Goal: Task Accomplishment & Management: Manage account settings

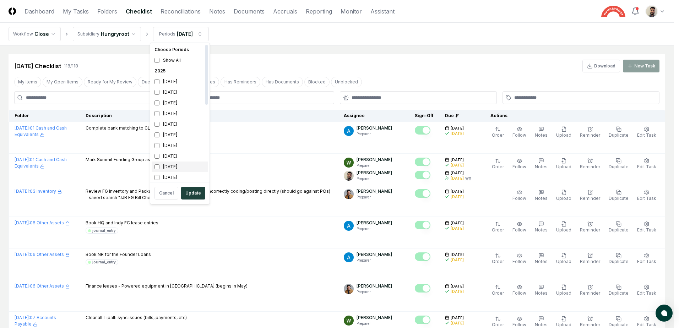
click at [154, 167] on div "[DATE]" at bounding box center [180, 166] width 56 height 11
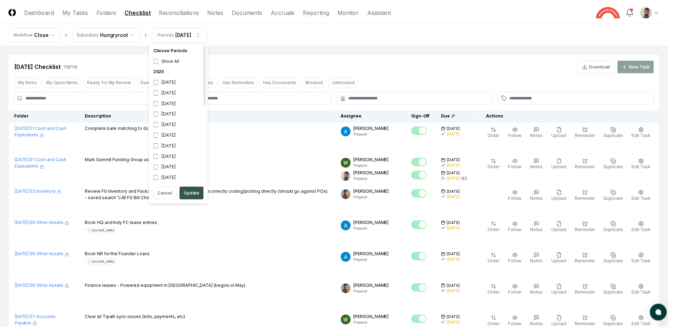
scroll to position [2, 0]
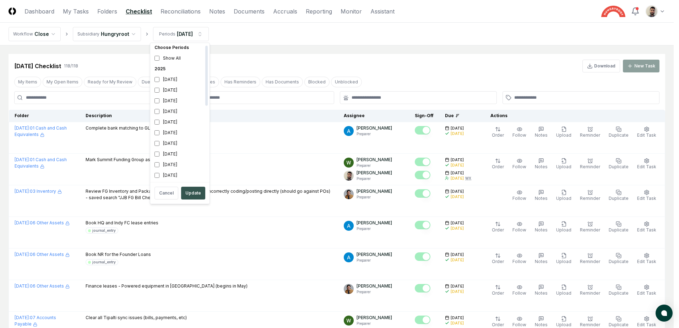
click at [194, 196] on button "Update" at bounding box center [193, 193] width 24 height 13
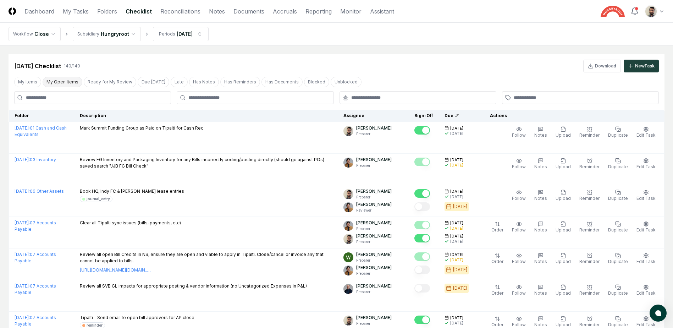
click at [70, 83] on button "My Open Items" at bounding box center [63, 82] width 40 height 11
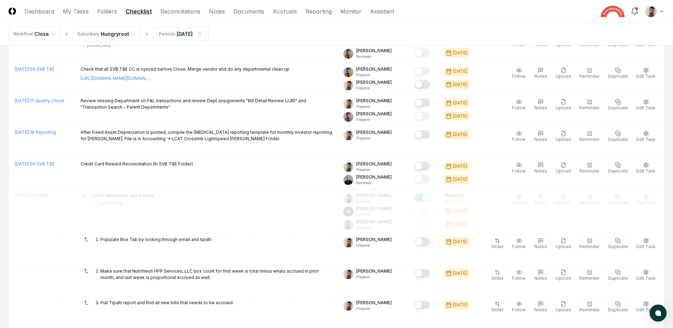
scroll to position [284, 0]
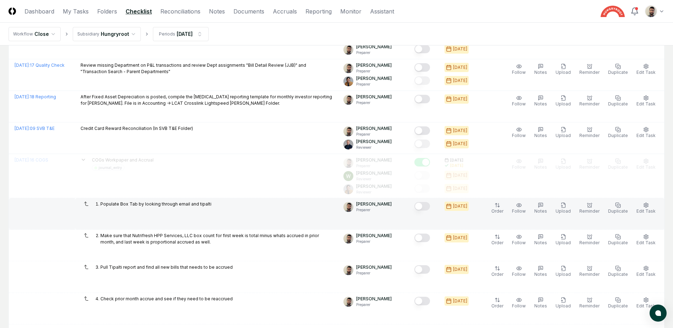
click at [430, 208] on button "Mark complete" at bounding box center [423, 206] width 16 height 9
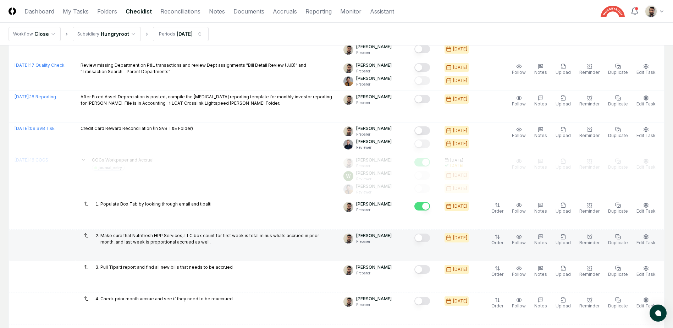
click at [430, 235] on button "Mark complete" at bounding box center [423, 238] width 16 height 9
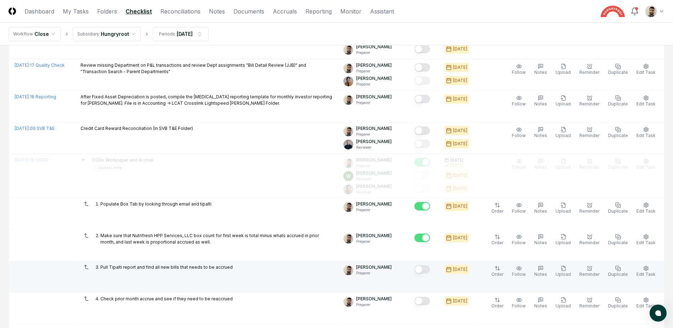
click at [430, 265] on button "Mark complete" at bounding box center [423, 269] width 16 height 9
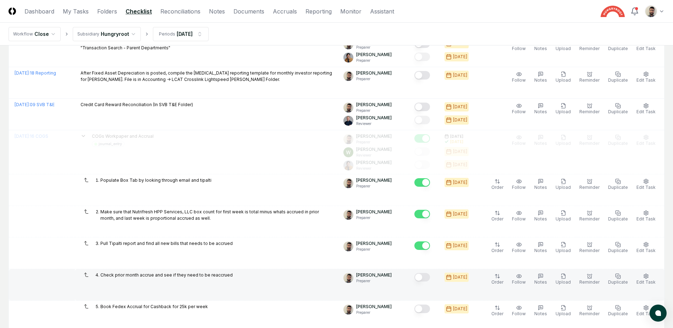
scroll to position [355, 0]
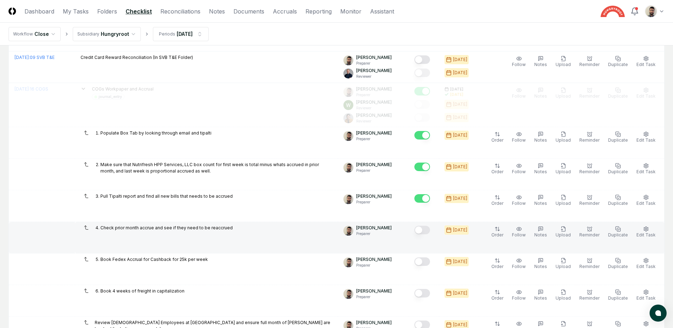
click at [430, 227] on button "Mark complete" at bounding box center [423, 230] width 16 height 9
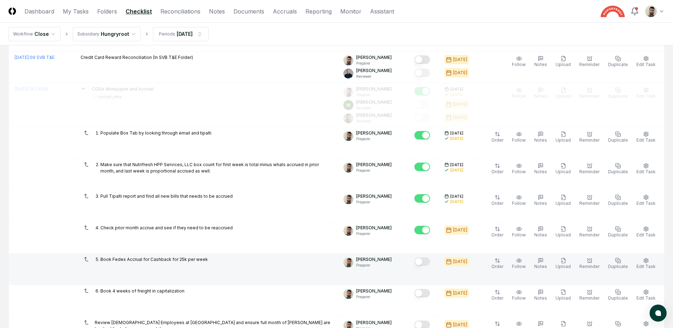
click at [430, 259] on button "Mark complete" at bounding box center [423, 261] width 16 height 9
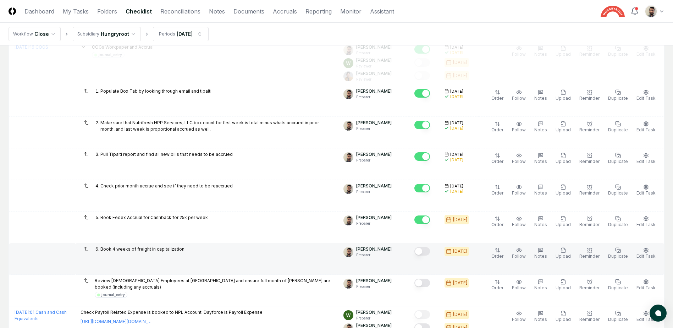
scroll to position [426, 0]
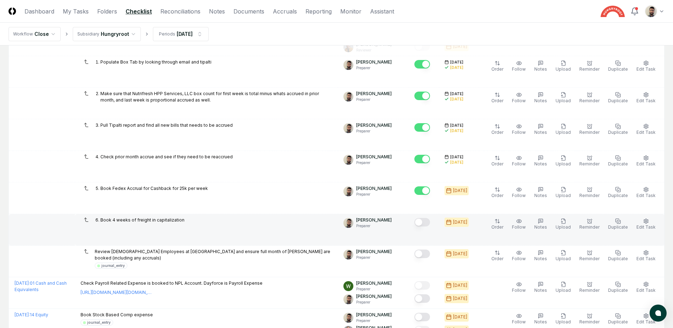
click at [430, 225] on button "Mark complete" at bounding box center [423, 222] width 16 height 9
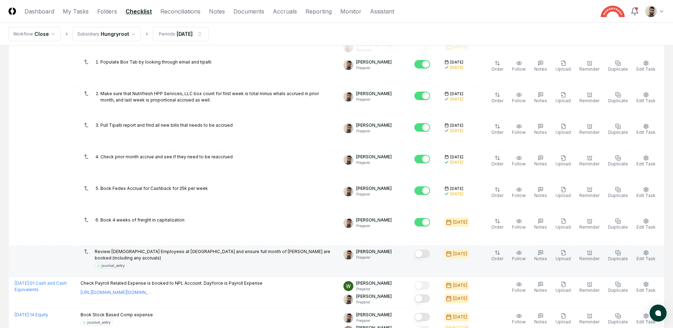
click at [430, 254] on button "Mark complete" at bounding box center [423, 253] width 16 height 9
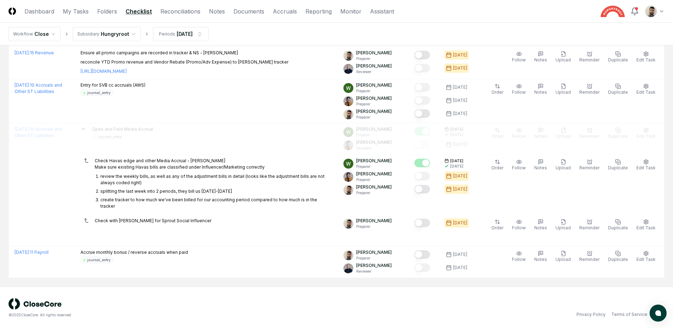
scroll to position [720, 0]
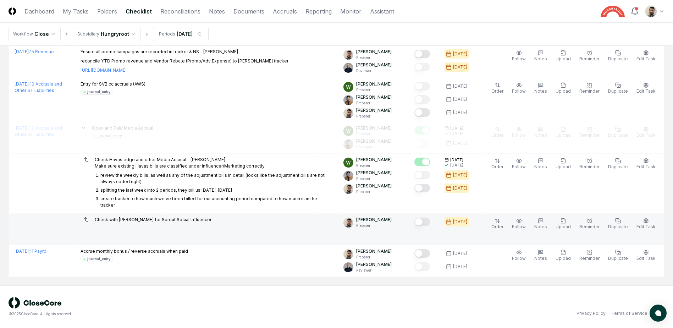
click at [430, 224] on button "Mark complete" at bounding box center [423, 222] width 16 height 9
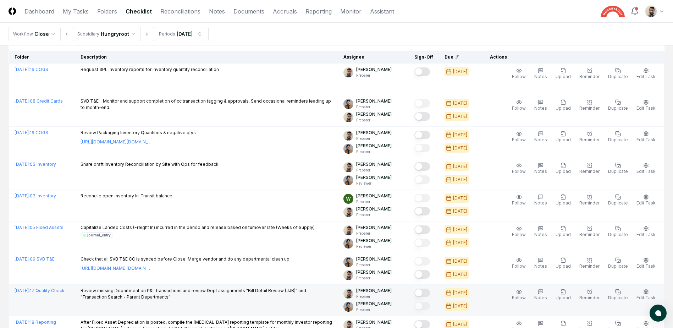
scroll to position [46, 0]
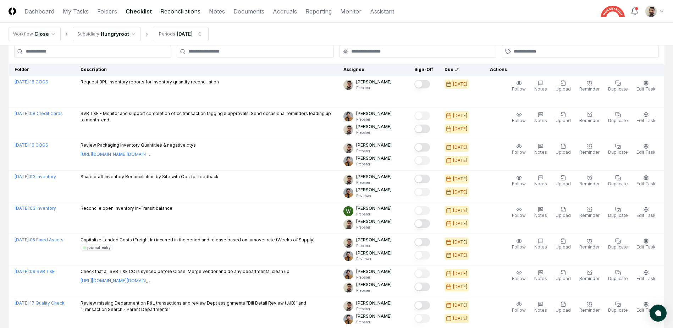
click at [174, 9] on link "Reconciliations" at bounding box center [180, 11] width 40 height 9
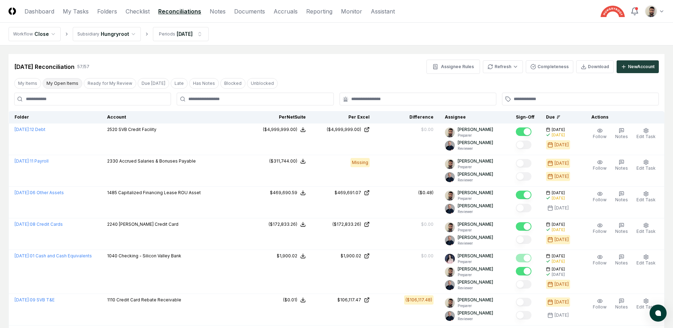
click at [67, 85] on button "My Open Items" at bounding box center [63, 83] width 40 height 11
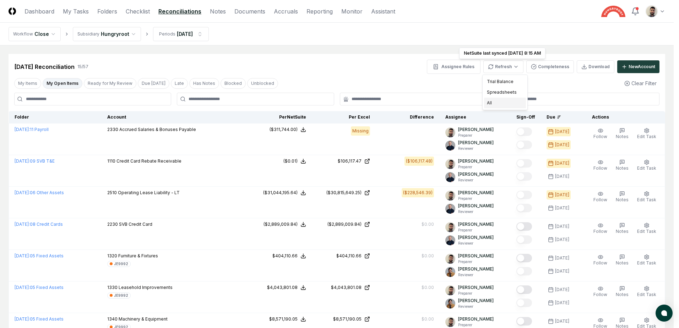
click at [495, 103] on div "All" at bounding box center [505, 103] width 42 height 11
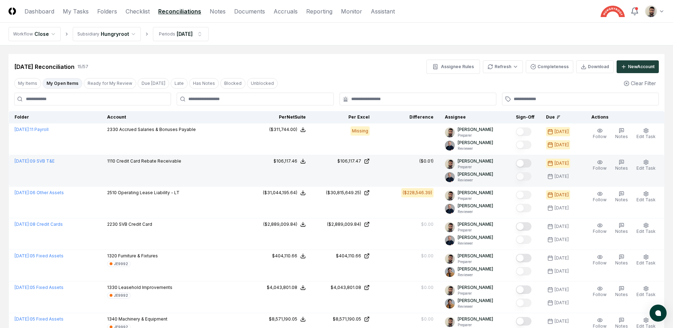
click at [528, 163] on button "Mark complete" at bounding box center [524, 163] width 16 height 9
click at [53, 86] on button "My Open Items" at bounding box center [63, 83] width 40 height 11
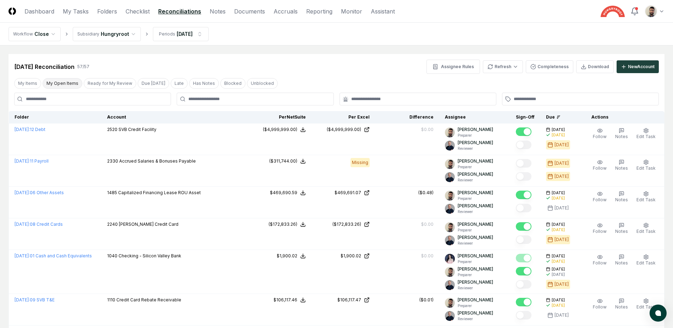
click at [74, 83] on button "My Open Items" at bounding box center [63, 83] width 40 height 11
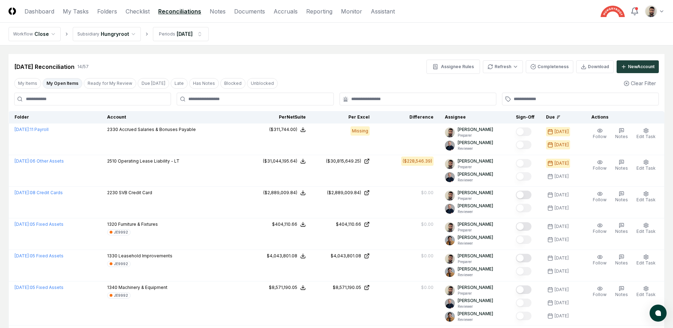
click at [69, 87] on button "My Open Items" at bounding box center [63, 83] width 40 height 11
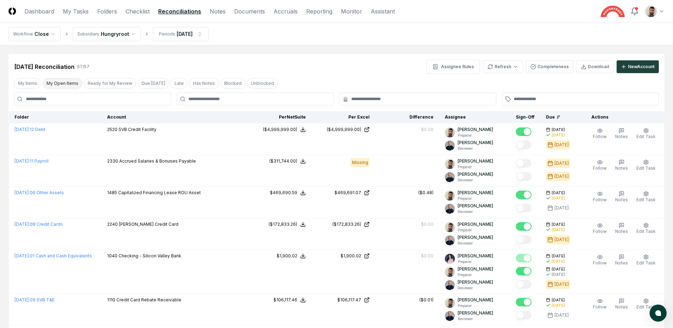
click at [65, 82] on button "My Open Items" at bounding box center [63, 83] width 40 height 11
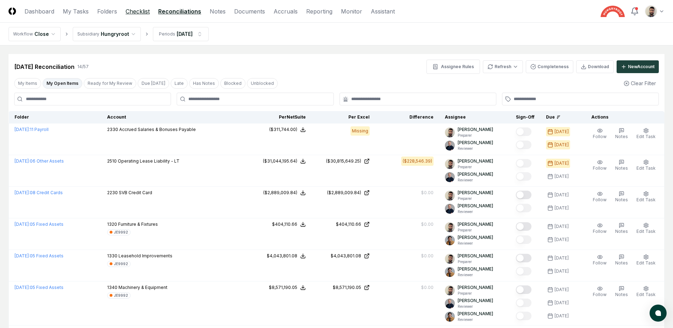
click at [130, 13] on link "Checklist" at bounding box center [138, 11] width 24 height 9
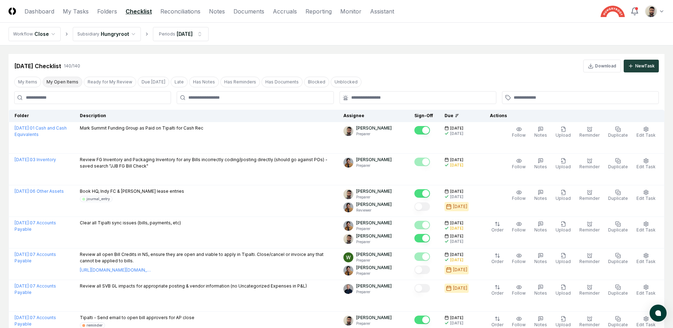
click at [64, 82] on button "My Open Items" at bounding box center [63, 82] width 40 height 11
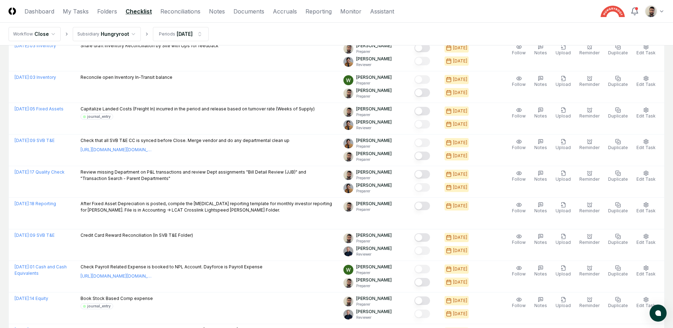
scroll to position [177, 0]
